Goal: Transaction & Acquisition: Purchase product/service

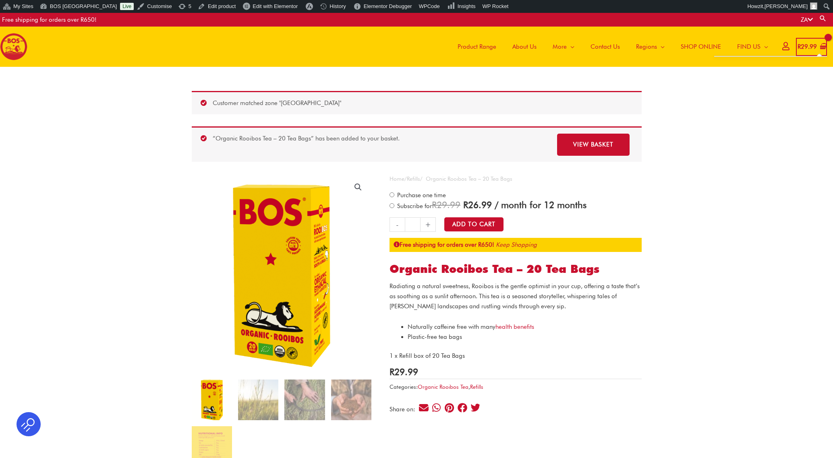
click at [807, 50] on bdi "R 29.99" at bounding box center [807, 46] width 19 height 7
click at [824, 48] on icon "View Shopping Cart, 1 items" at bounding box center [822, 46] width 7 height 7
click at [612, 145] on link "View basket" at bounding box center [593, 145] width 73 height 22
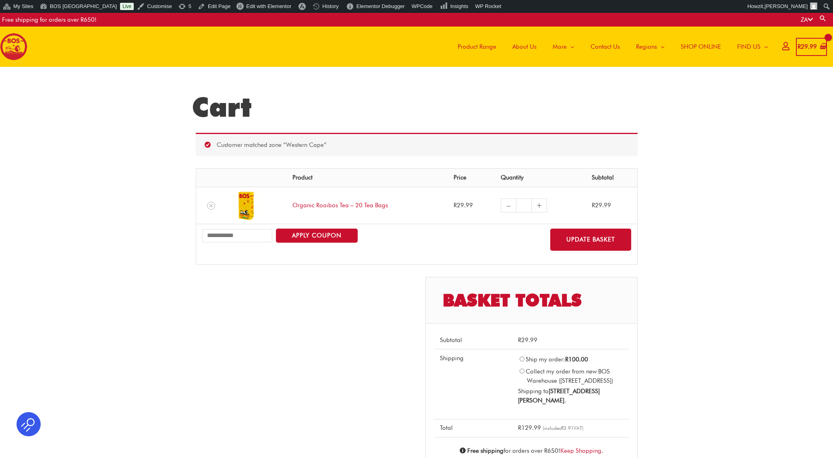
click at [706, 47] on span "SHOP ONLINE" at bounding box center [701, 47] width 40 height 24
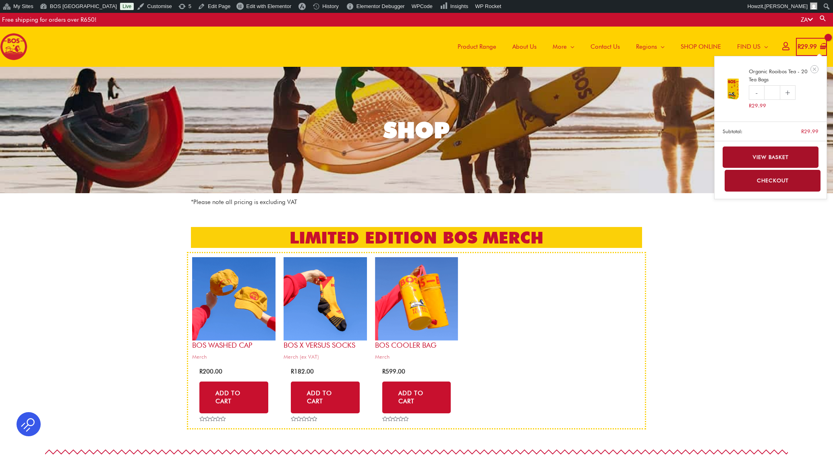
click at [779, 153] on link "View basket" at bounding box center [771, 157] width 96 height 21
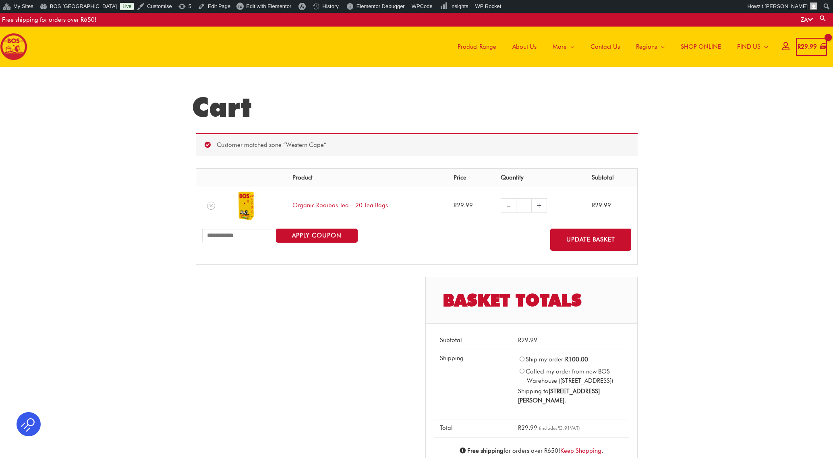
click at [509, 206] on link "–" at bounding box center [508, 206] width 15 height 14
click at [213, 207] on icon "Remove Organic Rooibos Tea - 20 Tea Bags from cart" at bounding box center [211, 206] width 6 height 6
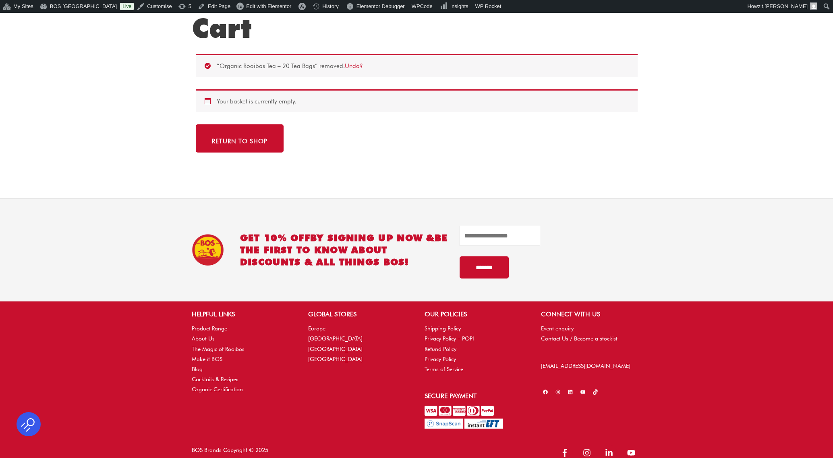
scroll to position [91, 0]
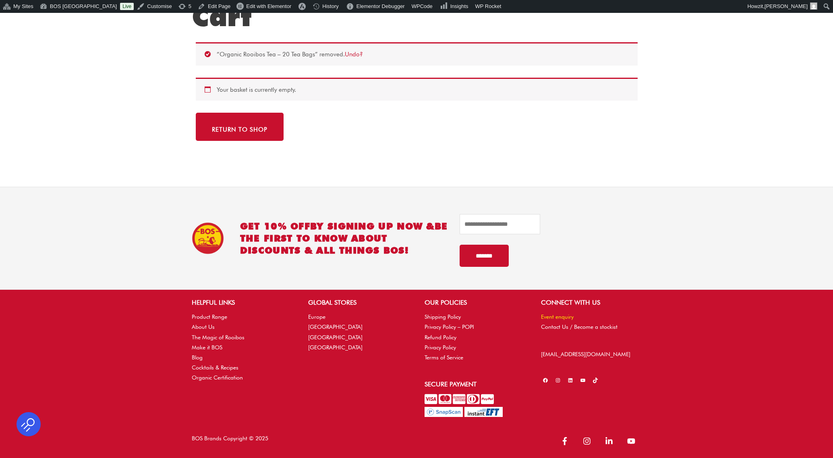
click at [560, 316] on link "Event enquiry" at bounding box center [557, 317] width 33 height 6
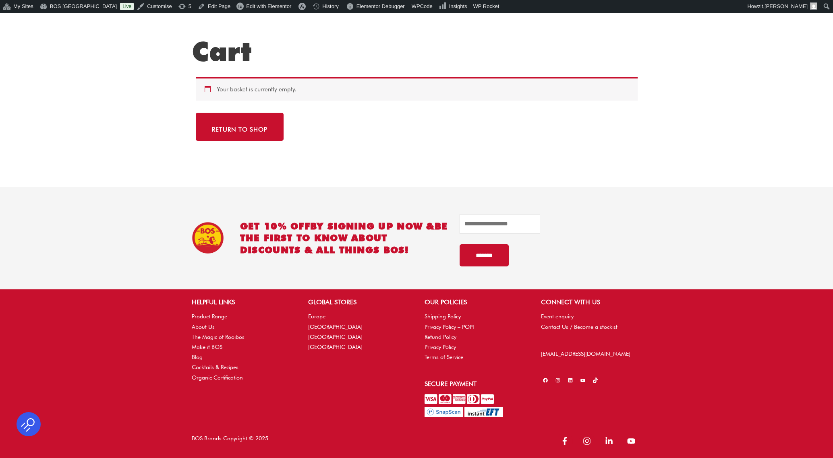
scroll to position [56, 0]
